Goal: Task Accomplishment & Management: Manage account settings

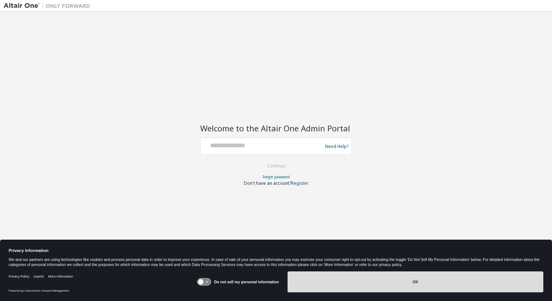
click at [372, 289] on button "OK" at bounding box center [416, 282] width 256 height 21
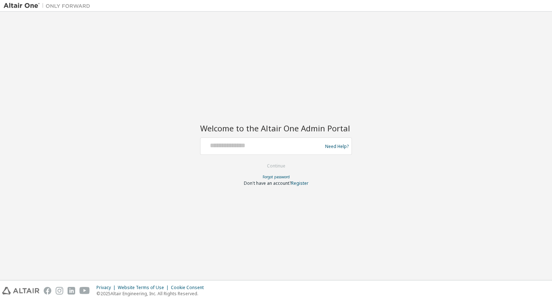
click at [249, 150] on div at bounding box center [263, 147] width 118 height 14
click at [226, 148] on input "text" at bounding box center [263, 145] width 118 height 10
type input "**********"
click at [274, 168] on button "Continue" at bounding box center [277, 166] width 34 height 11
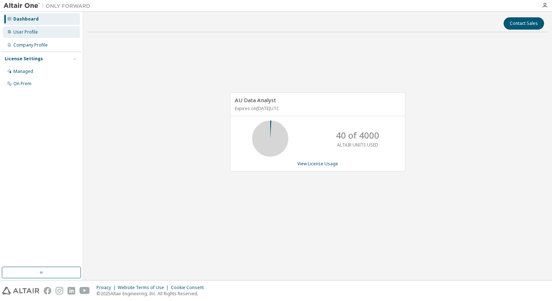
click at [32, 33] on div "User Profile" at bounding box center [25, 32] width 25 height 6
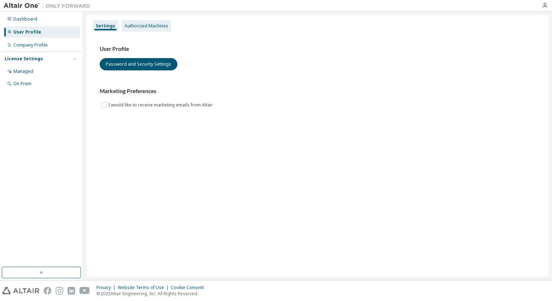
click at [155, 26] on div "Authorized Machines" at bounding box center [147, 26] width 44 height 6
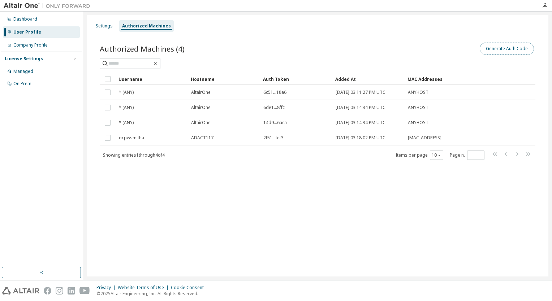
click at [511, 50] on button "Generate Auth Code" at bounding box center [507, 49] width 54 height 12
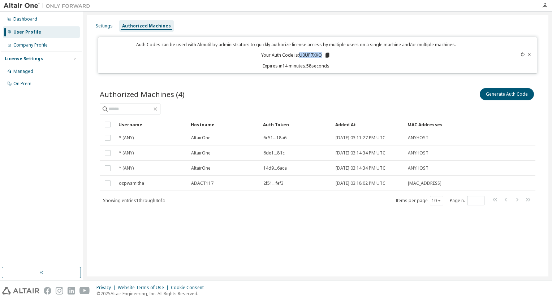
drag, startPoint x: 299, startPoint y: 55, endPoint x: 321, endPoint y: 56, distance: 21.3
click at [321, 56] on p "Your Auth Code is: U0UP7XKO" at bounding box center [295, 55] width 69 height 7
drag, startPoint x: 321, startPoint y: 56, endPoint x: 340, endPoint y: 64, distance: 20.9
click at [345, 68] on p "Expires in 14 minutes, 57 seconds" at bounding box center [296, 66] width 387 height 6
click at [326, 56] on icon at bounding box center [328, 55] width 4 height 5
